Goal: Transaction & Acquisition: Subscribe to service/newsletter

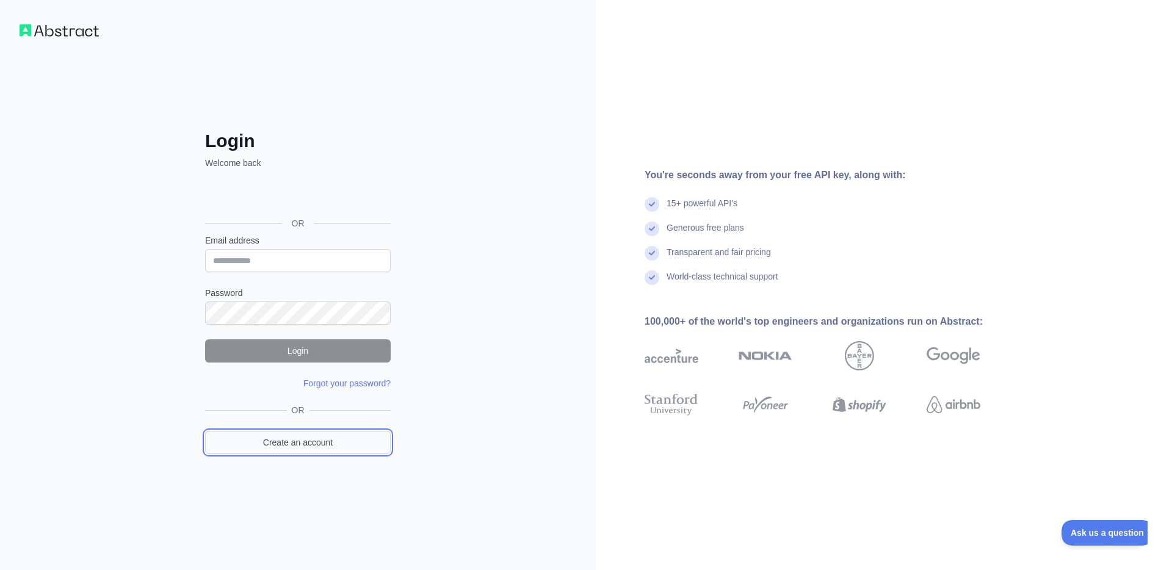
click at [251, 446] on link "Create an account" at bounding box center [298, 442] width 186 height 23
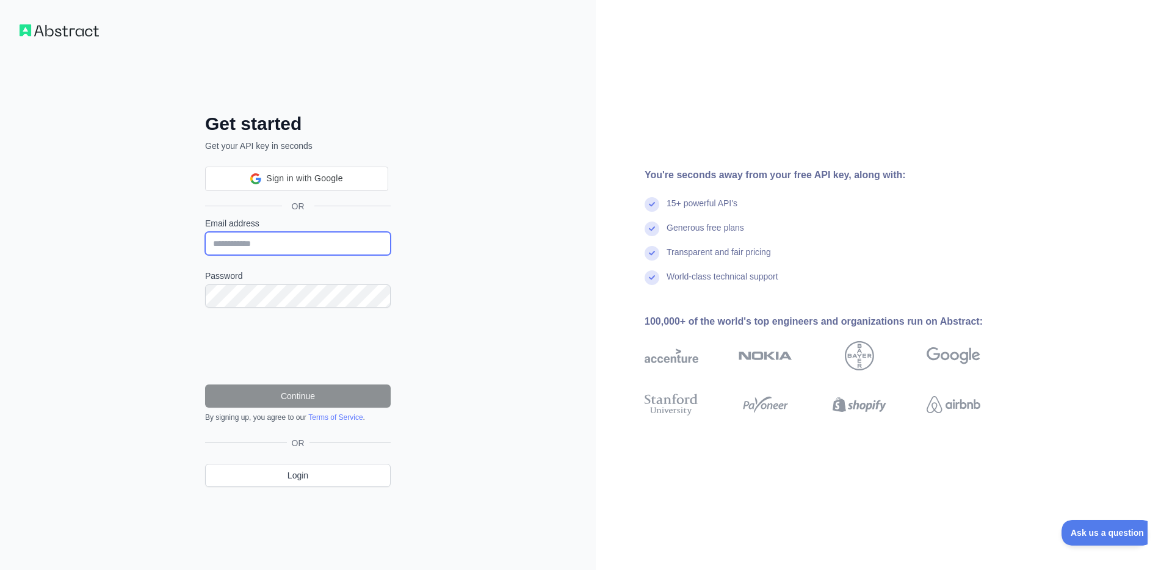
click at [243, 245] on input "Email address" at bounding box center [298, 243] width 186 height 23
type input "**********"
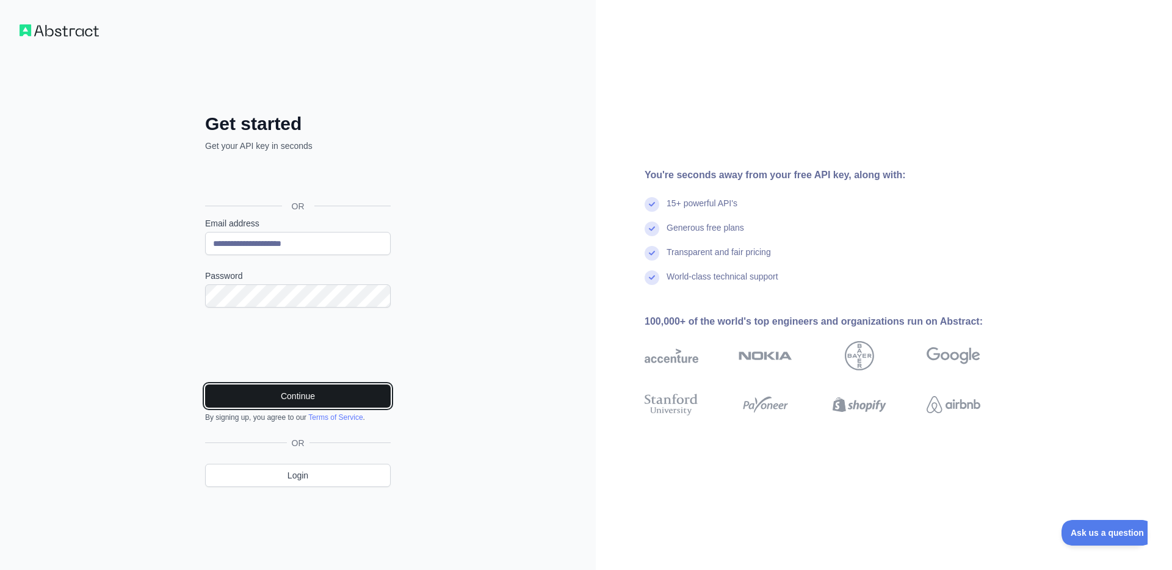
click at [306, 394] on button "Continue" at bounding box center [298, 395] width 186 height 23
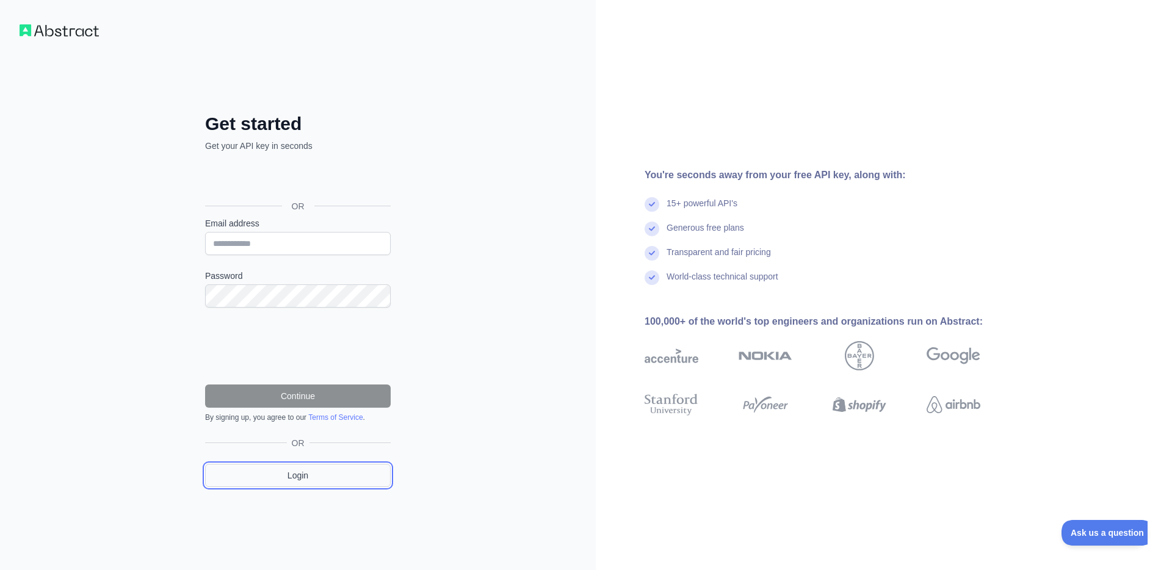
click at [311, 474] on link "Login" at bounding box center [298, 475] width 186 height 23
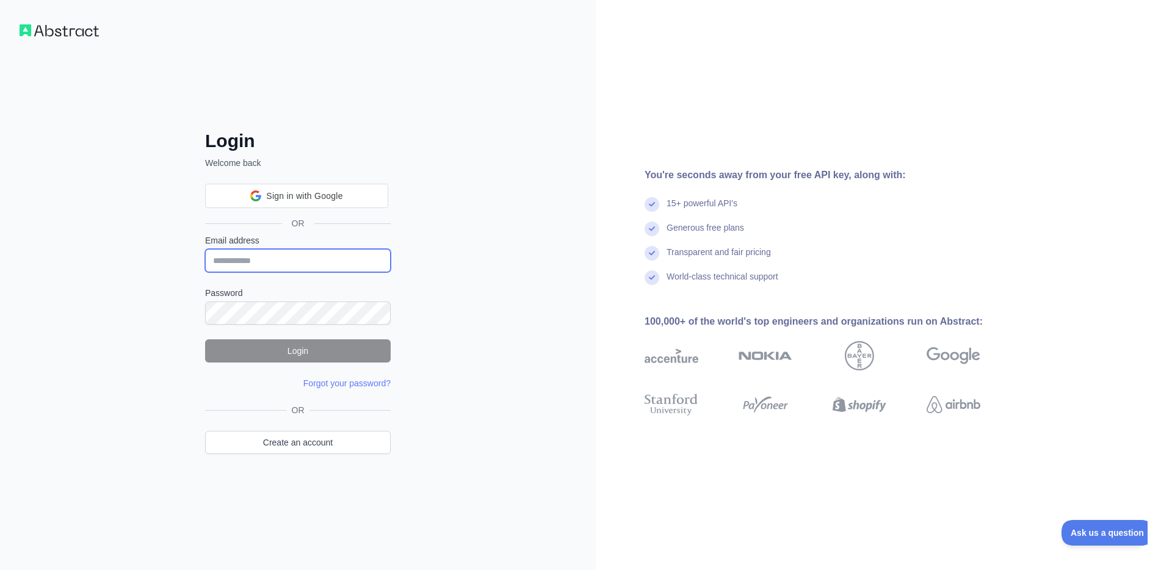
click at [261, 249] on input "Email address" at bounding box center [298, 260] width 186 height 23
type input "**********"
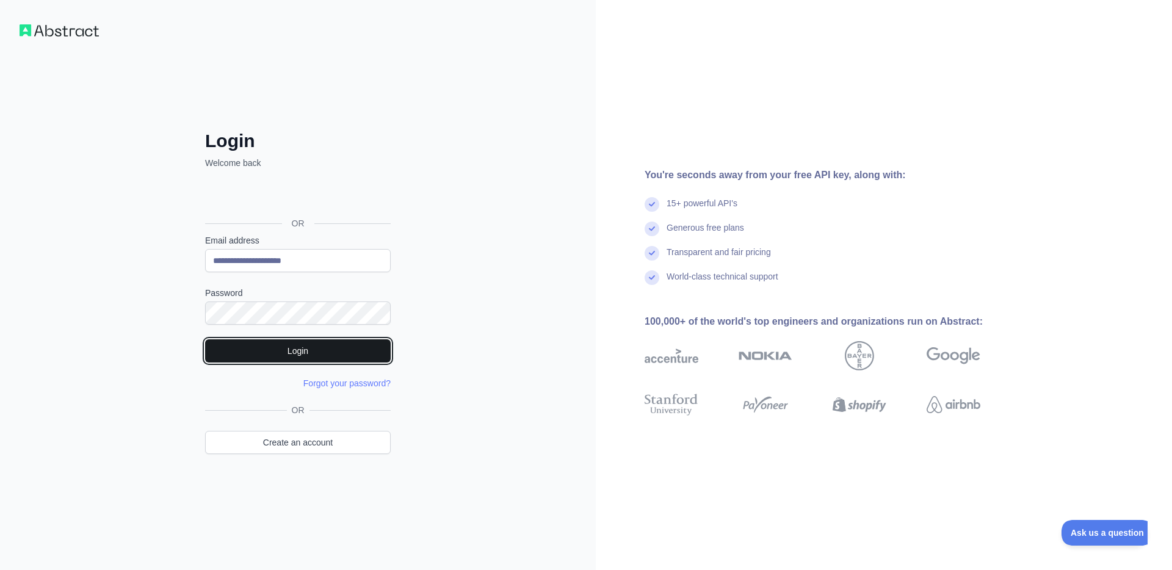
click at [312, 353] on button "Login" at bounding box center [298, 350] width 186 height 23
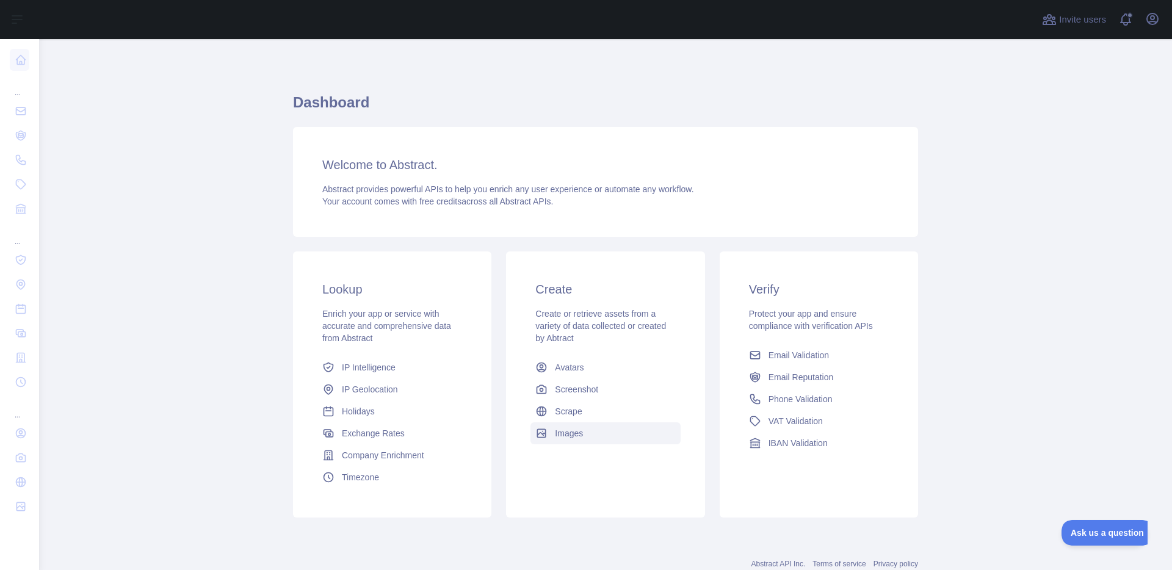
click at [617, 440] on link "Images" at bounding box center [605, 433] width 150 height 22
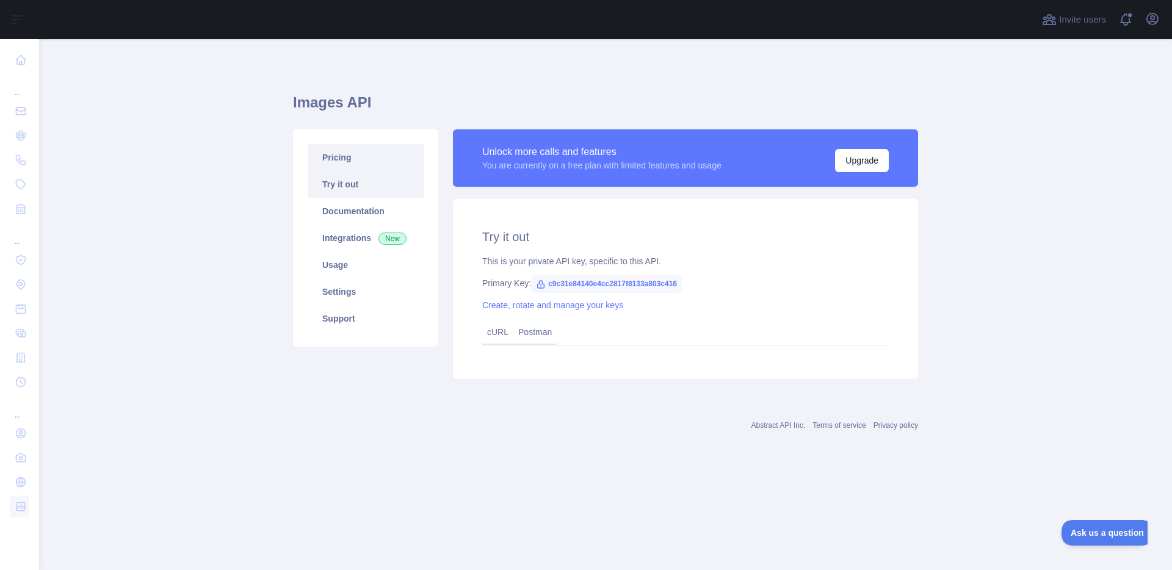
click at [325, 159] on link "Pricing" at bounding box center [366, 157] width 116 height 27
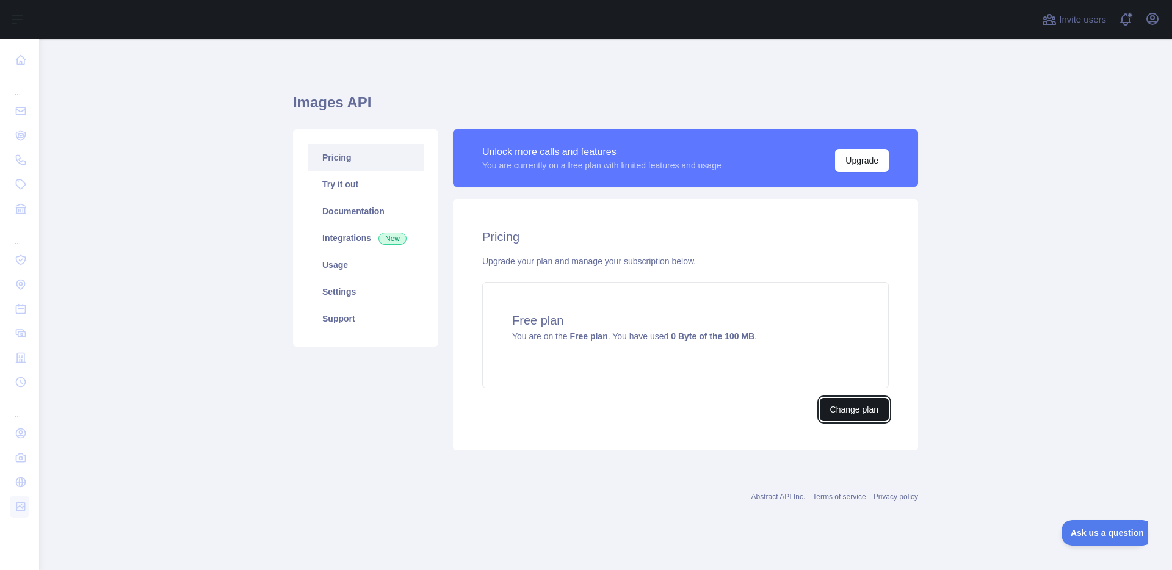
click at [860, 414] on button "Change plan" at bounding box center [854, 409] width 69 height 23
